Goal: Information Seeking & Learning: Understand process/instructions

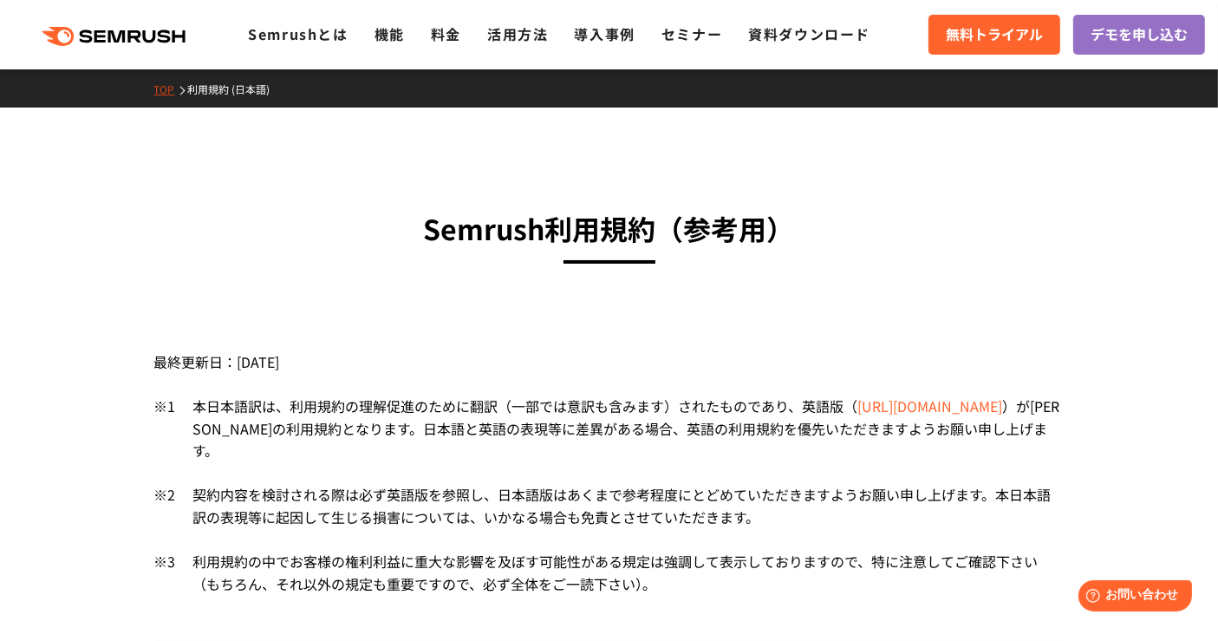
click at [938, 393] on div "最終更新日：[DATE]" at bounding box center [609, 357] width 910 height 75
click at [901, 412] on link "[URL][DOMAIN_NAME]" at bounding box center [930, 405] width 145 height 21
drag, startPoint x: 272, startPoint y: 206, endPoint x: 356, endPoint y: 402, distance: 213.2
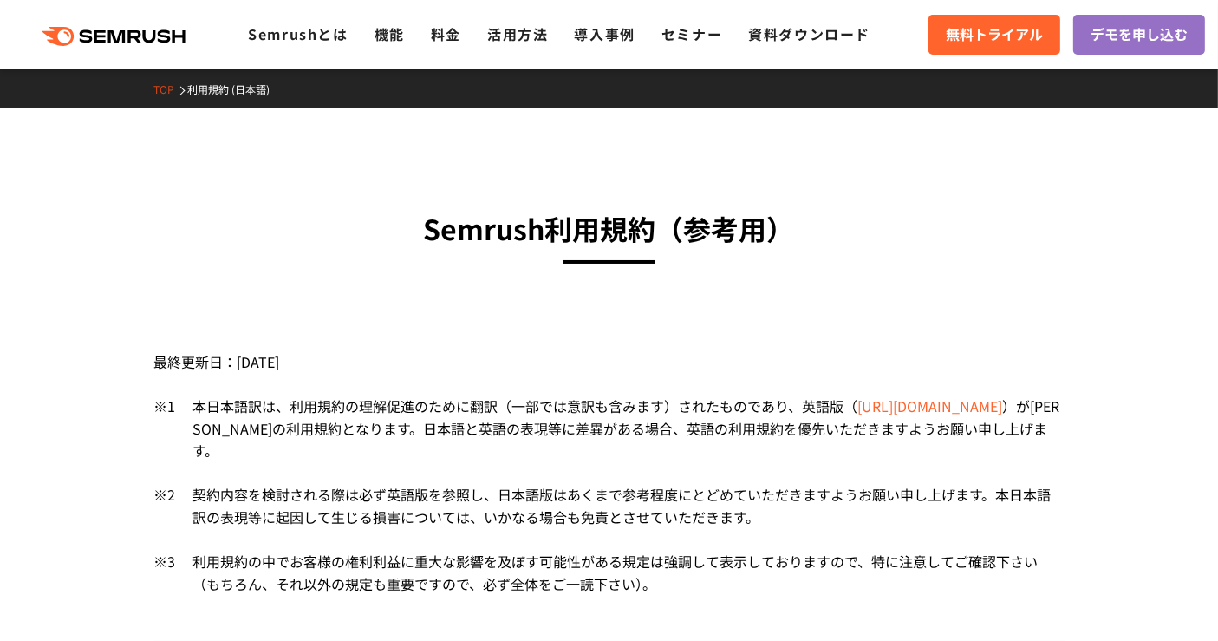
drag, startPoint x: 688, startPoint y: 257, endPoint x: 443, endPoint y: 223, distance: 247.7
click at [443, 223] on h3 "Semrush利用規約 （参考用）" at bounding box center [609, 228] width 910 height 44
drag, startPoint x: 542, startPoint y: 248, endPoint x: 706, endPoint y: 258, distance: 165.0
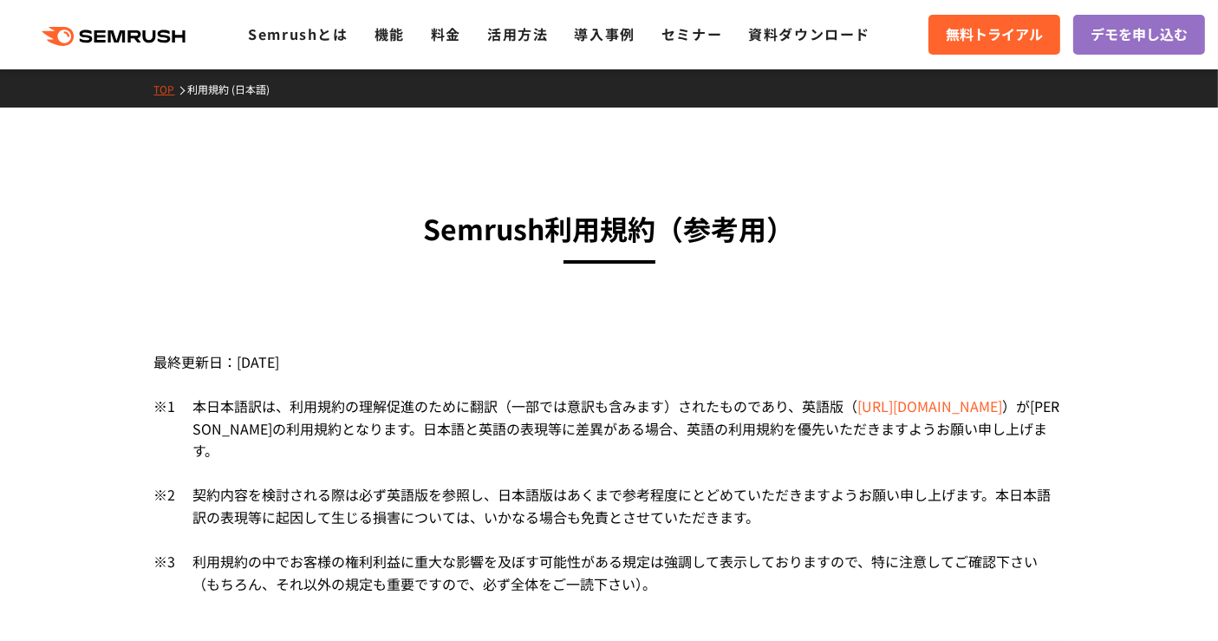
drag, startPoint x: 391, startPoint y: 242, endPoint x: 809, endPoint y: 249, distance: 417.9
click at [809, 249] on h3 "Semrush利用規約 （参考用）" at bounding box center [609, 228] width 910 height 44
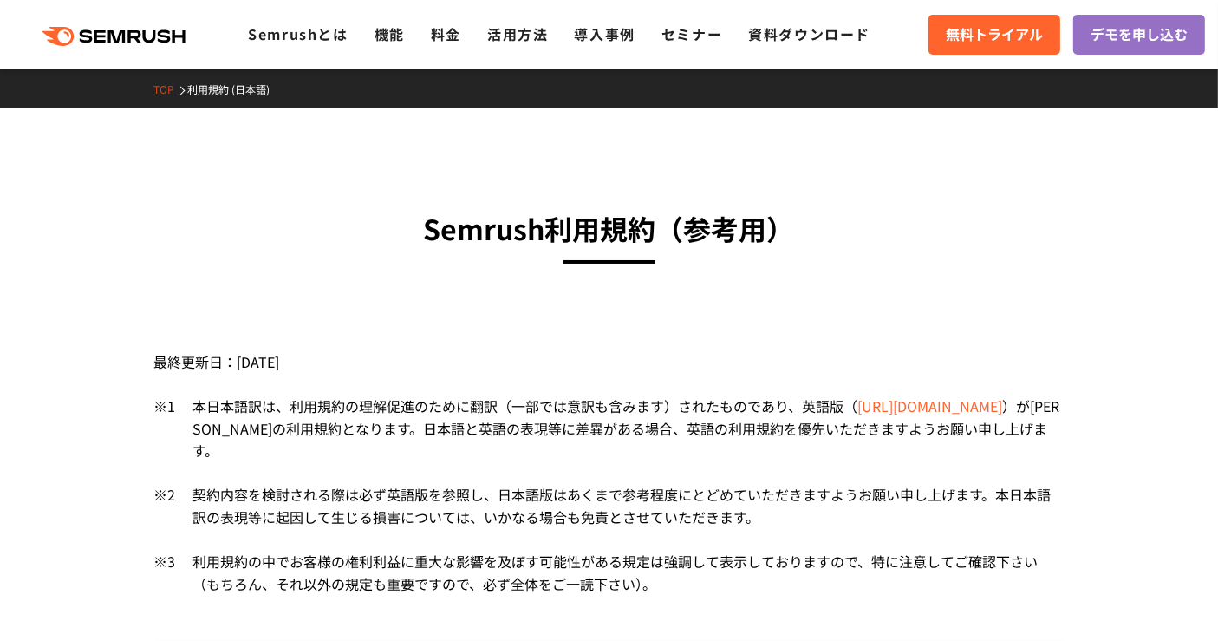
drag, startPoint x: 871, startPoint y: 261, endPoint x: 798, endPoint y: 208, distance: 90.0
click at [798, 208] on h3 "Semrush利用規約 （参考用）" at bounding box center [609, 228] width 910 height 44
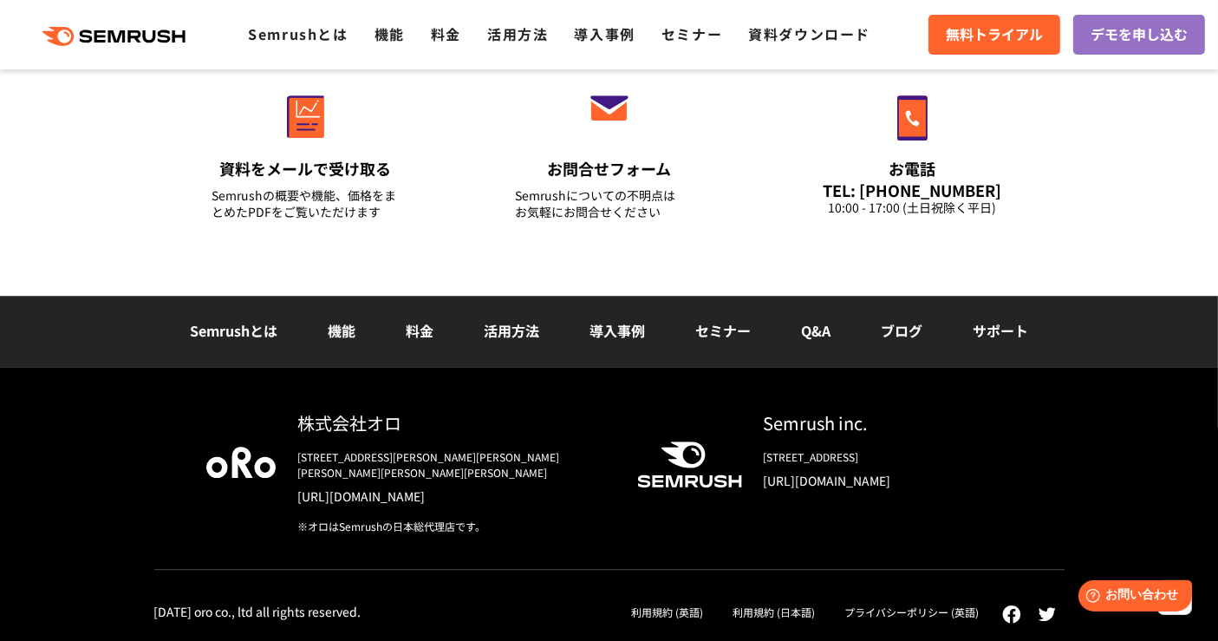
scroll to position [11844, 0]
